Goal: Communication & Community: Participate in discussion

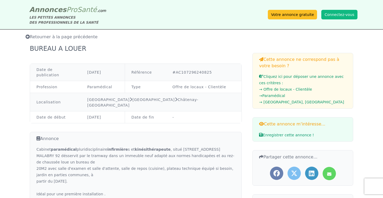
click at [27, 37] on icon at bounding box center [28, 37] width 4 height 4
click at [342, 15] on button "Connectez-vous" at bounding box center [339, 15] width 36 height 10
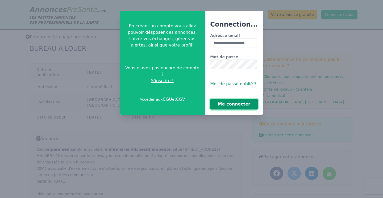
click at [237, 107] on button "Me connecter" at bounding box center [234, 104] width 48 height 11
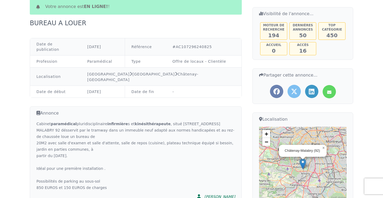
scroll to position [47, 0]
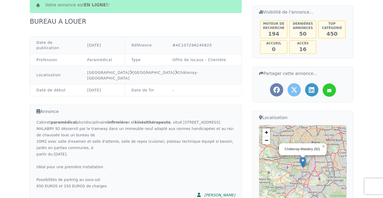
click at [330, 91] on icon at bounding box center [329, 90] width 4 height 6
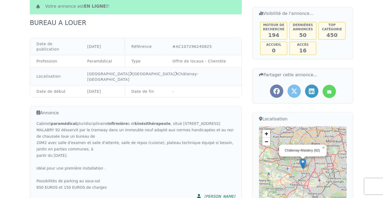
scroll to position [0, 0]
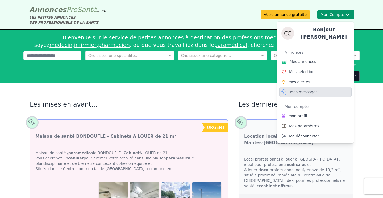
click at [306, 90] on span "Mes messages" at bounding box center [303, 91] width 27 height 5
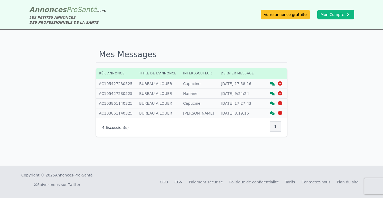
click at [272, 114] on icon at bounding box center [272, 113] width 5 height 4
click at [272, 104] on icon at bounding box center [272, 104] width 5 height 4
click at [273, 94] on icon at bounding box center [272, 94] width 5 height 4
click at [273, 83] on icon at bounding box center [272, 84] width 5 height 4
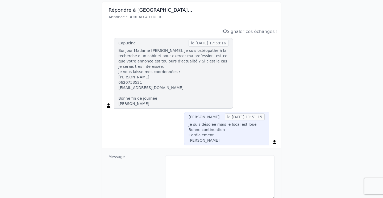
scroll to position [82, 0]
